Goal: Task Accomplishment & Management: Manage account settings

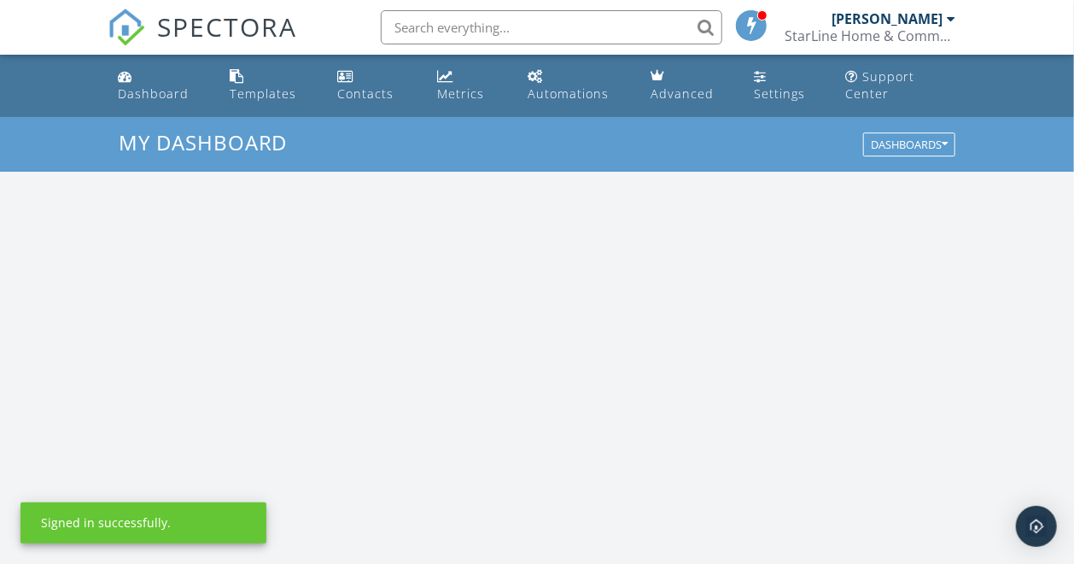
scroll to position [1584, 1104]
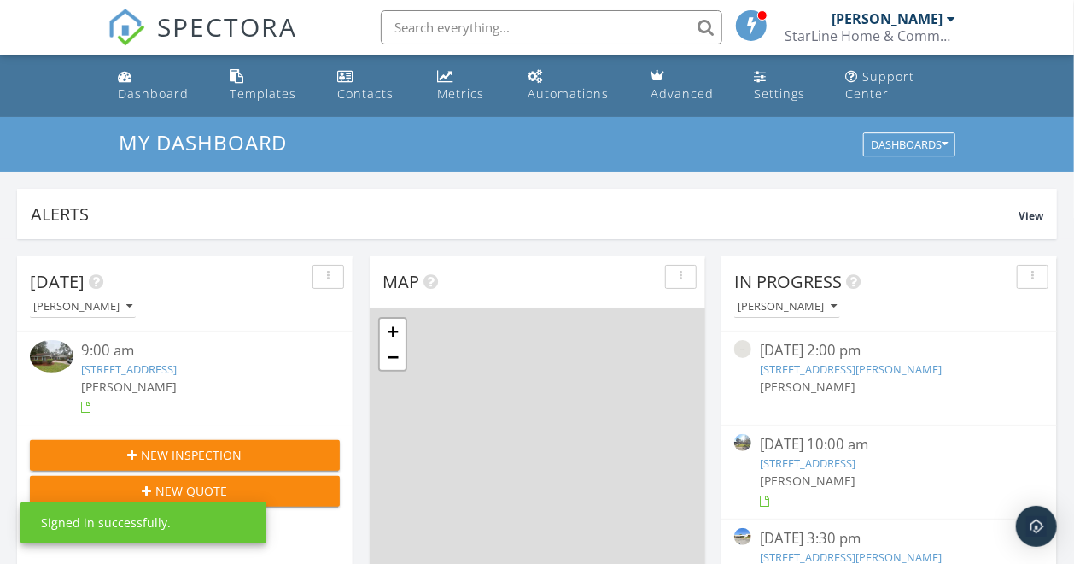
click at [536, 390] on div "1 + − Leaflet | © MapTiler © OpenStreetMap contributors" at bounding box center [538, 529] width 336 height 443
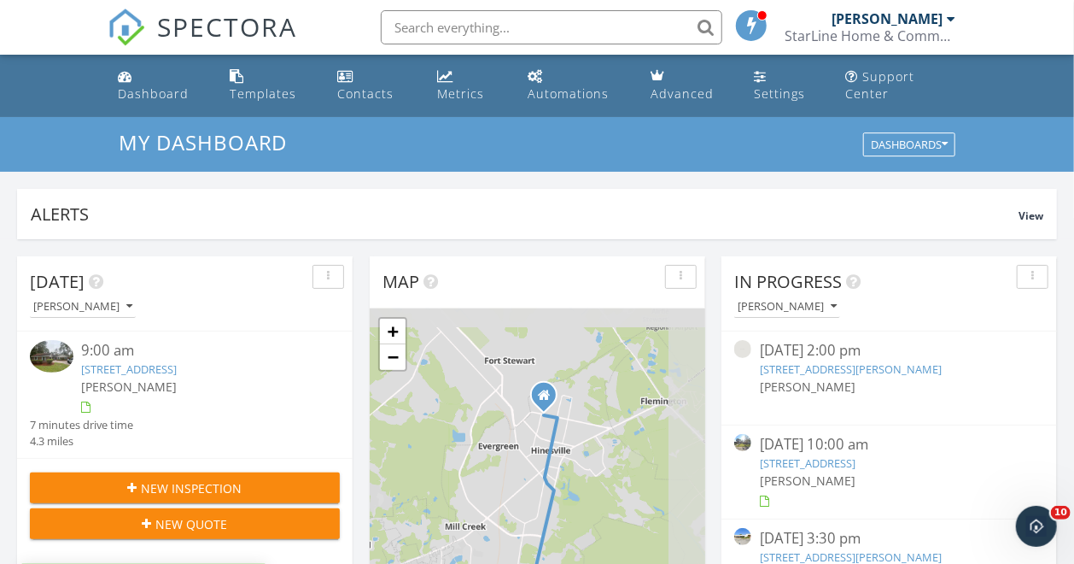
scroll to position [0, 0]
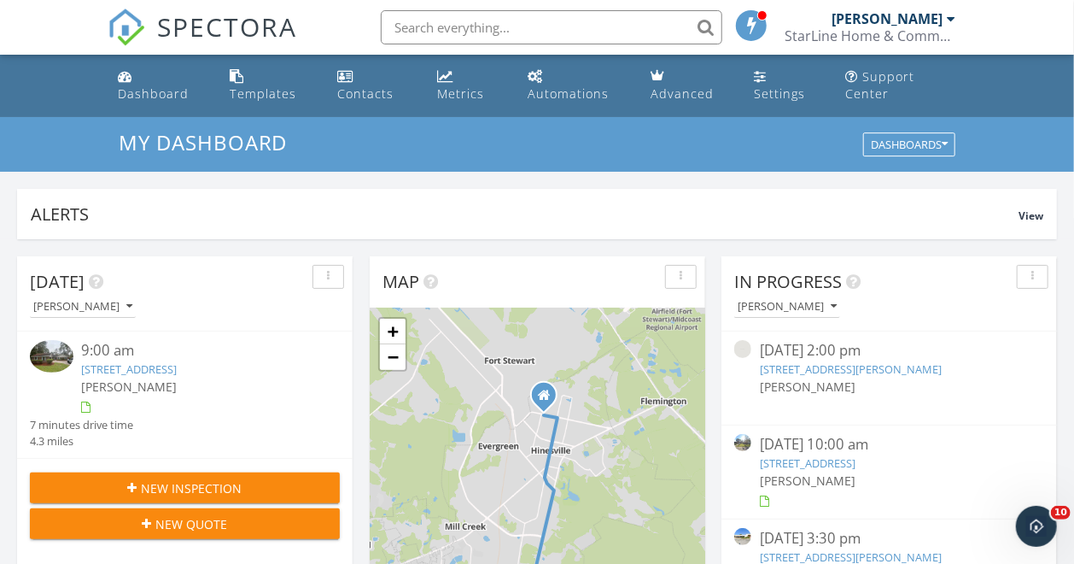
click at [172, 369] on link "[STREET_ADDRESS]" at bounding box center [130, 368] width 96 height 15
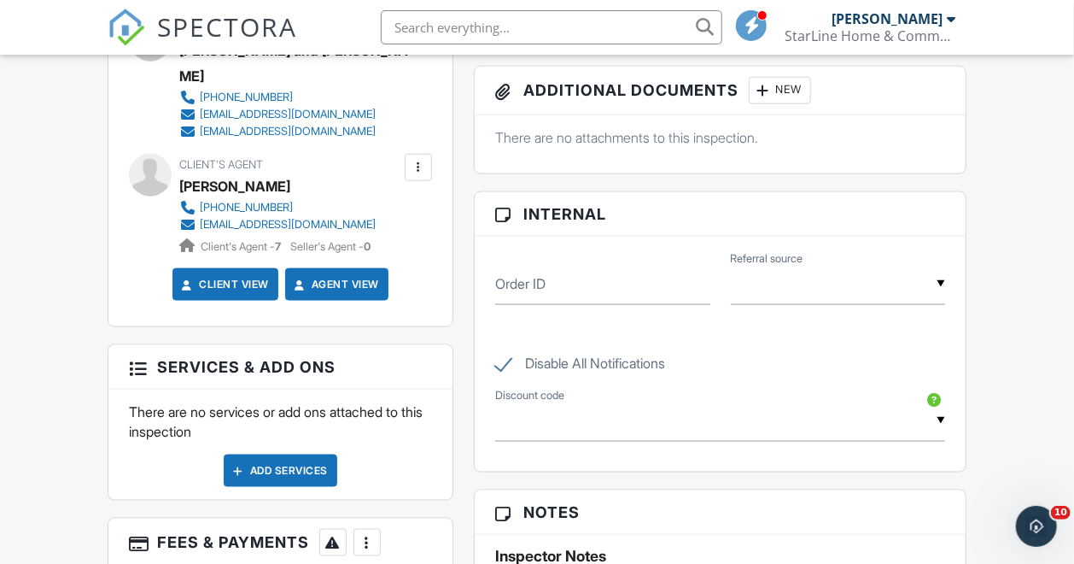
scroll to position [380, 0]
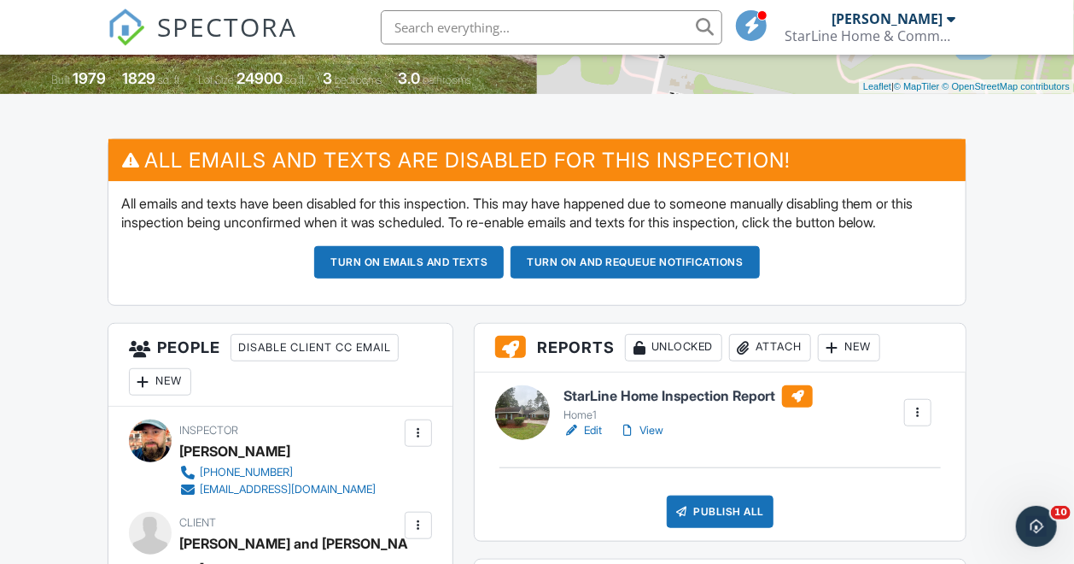
click at [590, 439] on link "Edit" at bounding box center [583, 430] width 38 height 17
